Goal: Transaction & Acquisition: Purchase product/service

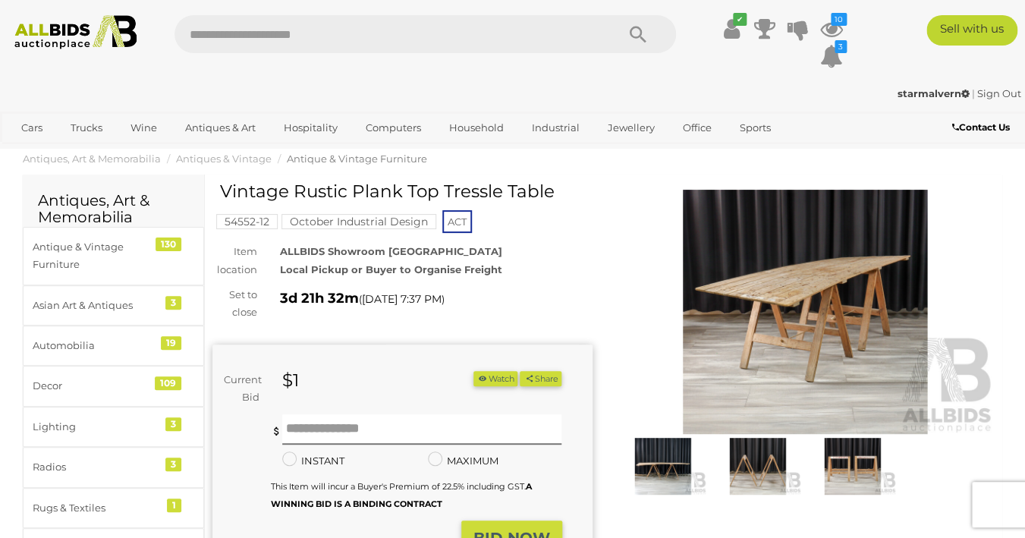
click at [761, 468] on img at bounding box center [757, 466] width 87 height 56
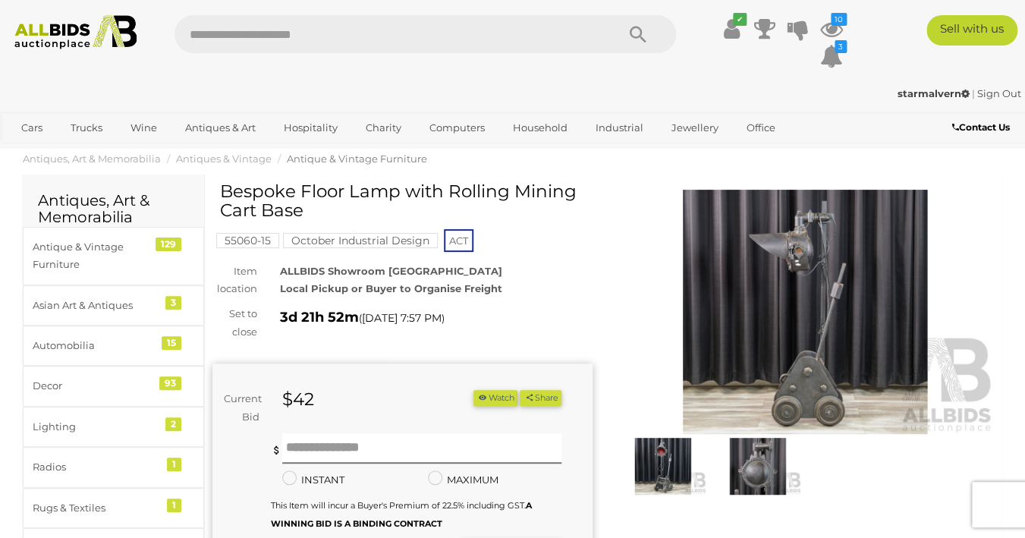
click at [773, 463] on img at bounding box center [757, 466] width 87 height 56
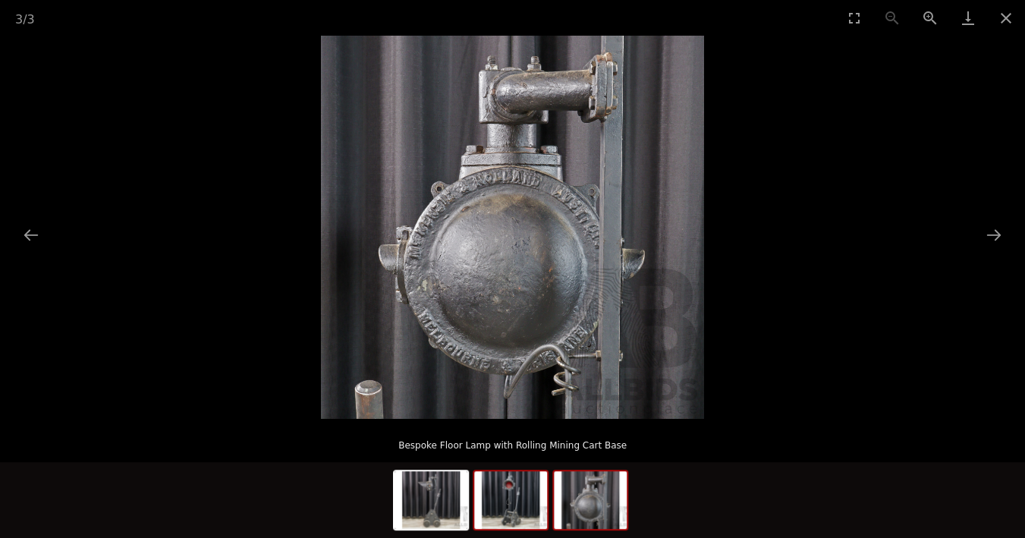
click at [512, 511] on img at bounding box center [510, 500] width 73 height 58
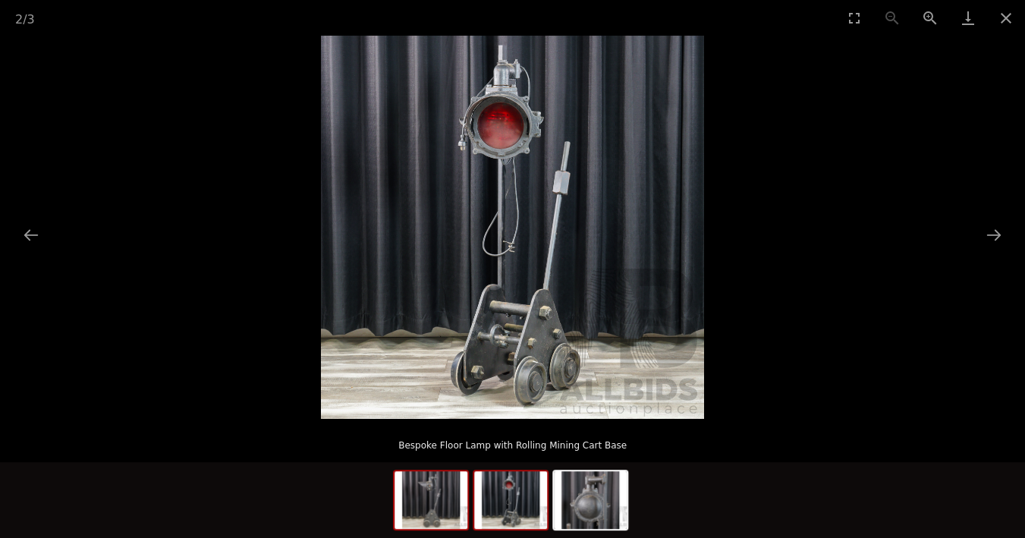
click at [468, 503] on div at bounding box center [431, 500] width 76 height 61
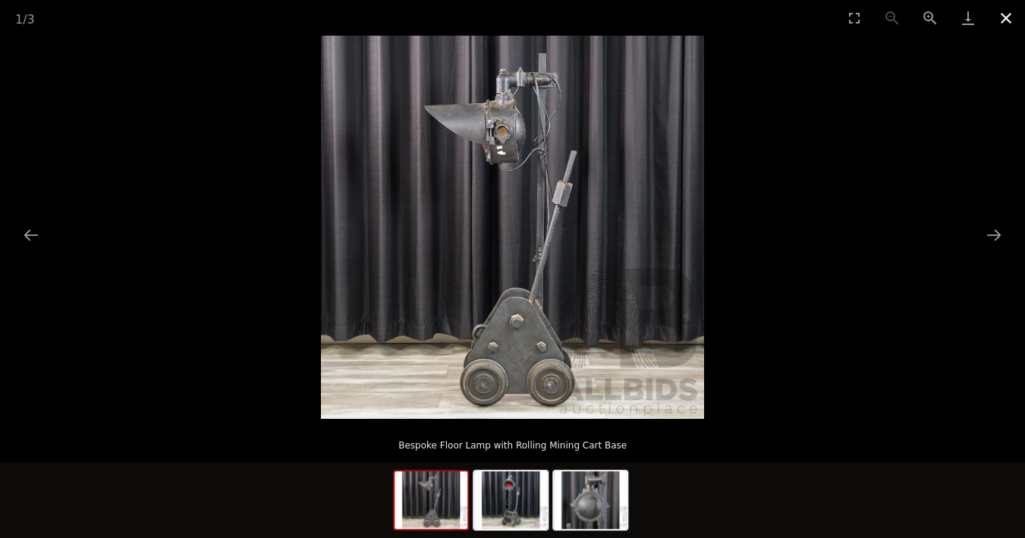
click at [1014, 19] on button "Close gallery" at bounding box center [1006, 18] width 38 height 36
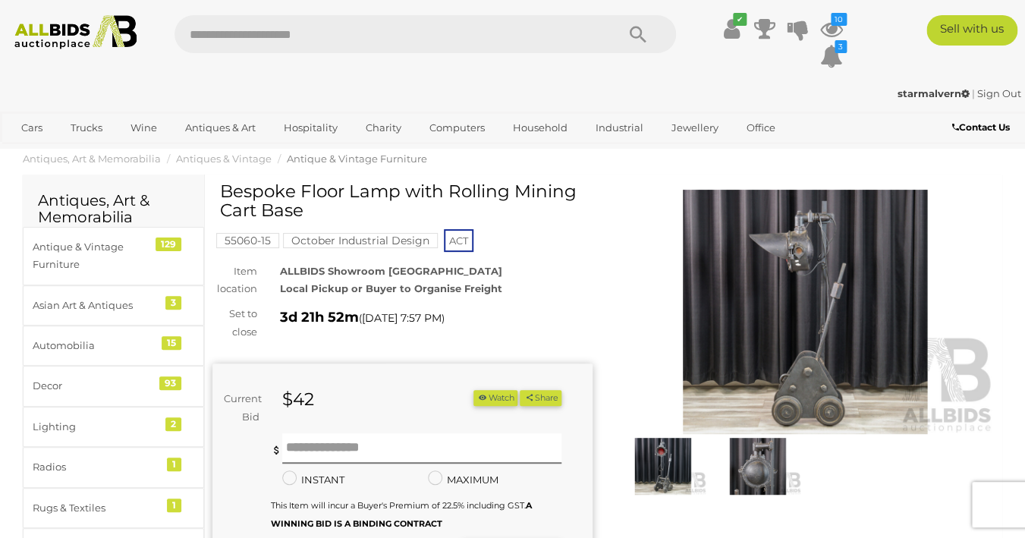
click at [489, 395] on button "Watch" at bounding box center [496, 398] width 44 height 16
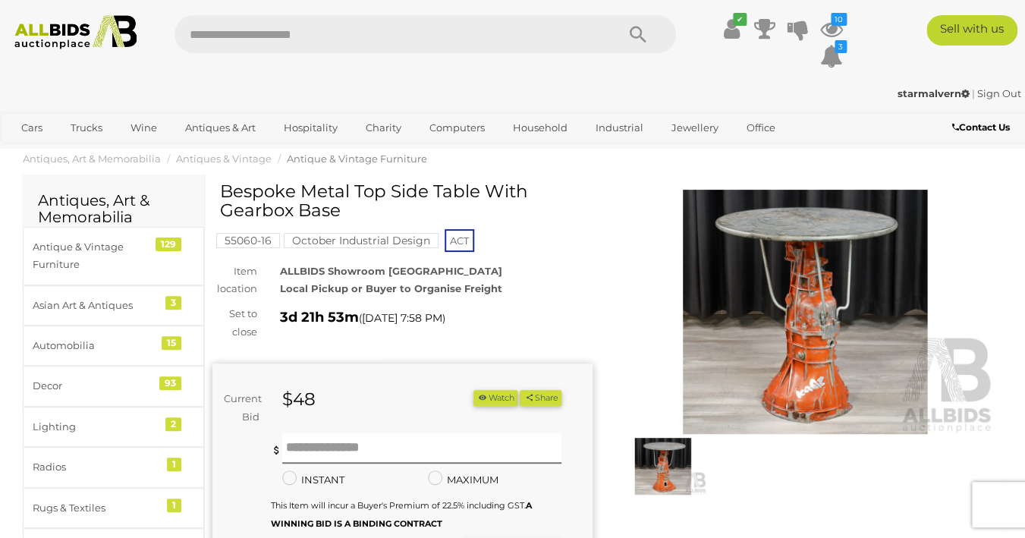
click at [785, 350] on img at bounding box center [805, 312] width 380 height 245
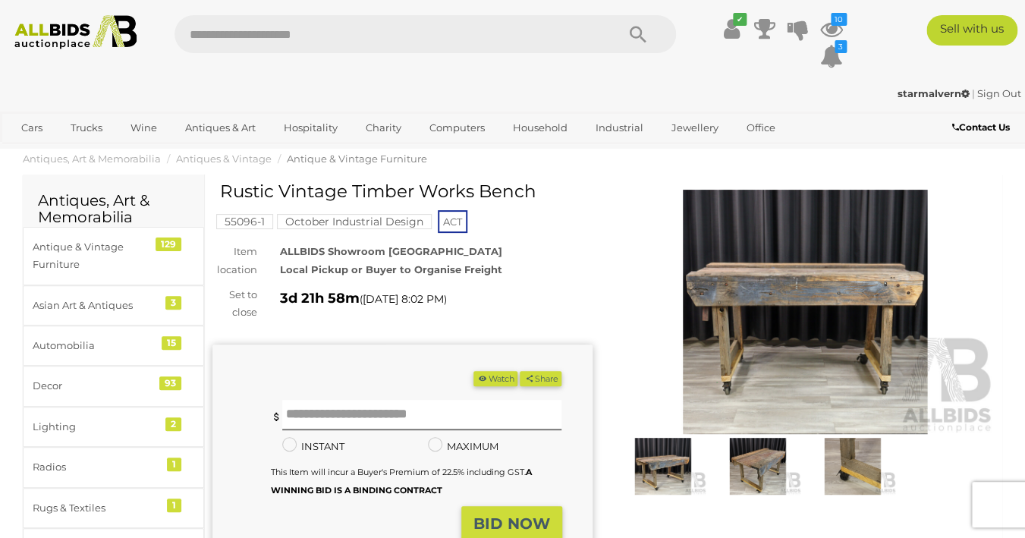
click at [651, 486] on img at bounding box center [662, 466] width 87 height 56
